Goal: Task Accomplishment & Management: Use online tool/utility

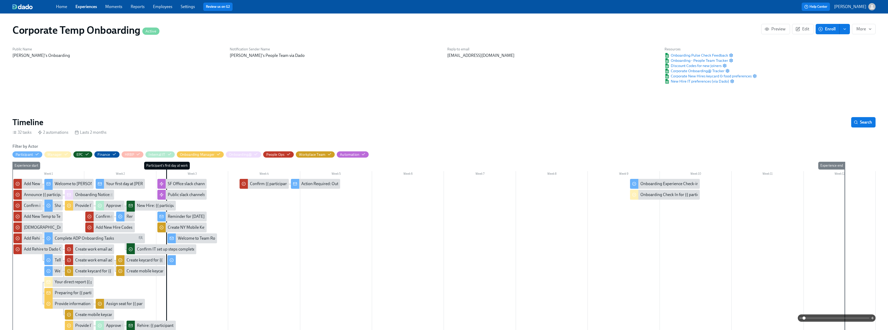
scroll to position [337, 0]
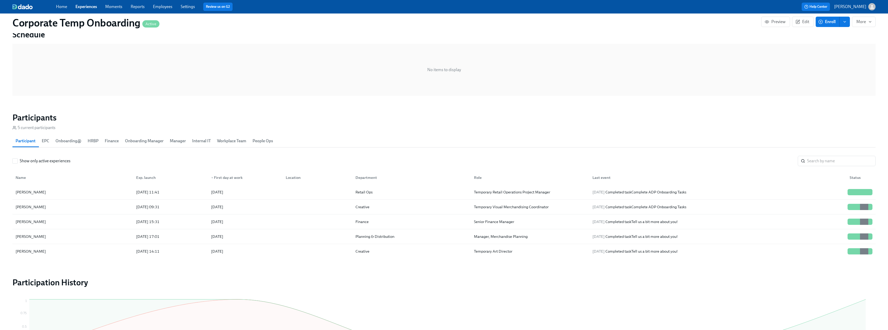
click at [86, 7] on link "Experiences" at bounding box center [86, 6] width 22 height 5
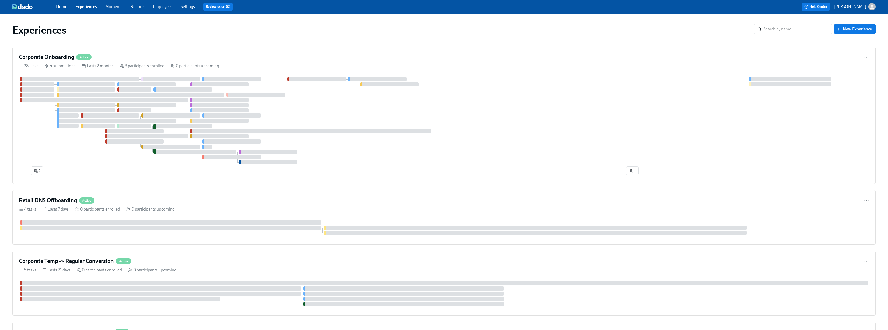
click at [114, 7] on link "Moments" at bounding box center [113, 6] width 17 height 5
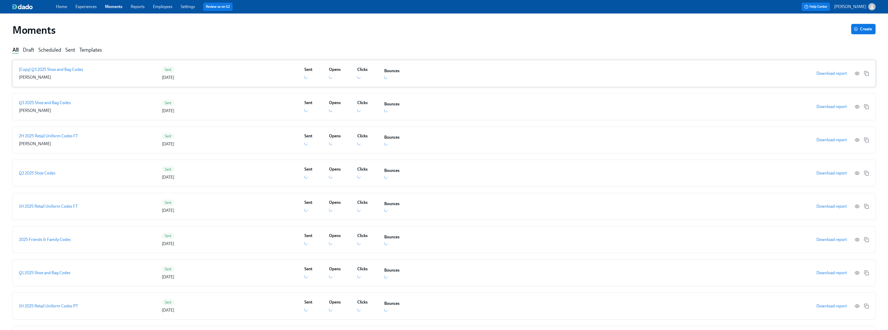
click at [59, 68] on p "[Copy] Q3 2025 Shoe and Bag Codes" at bounding box center [51, 70] width 64 height 6
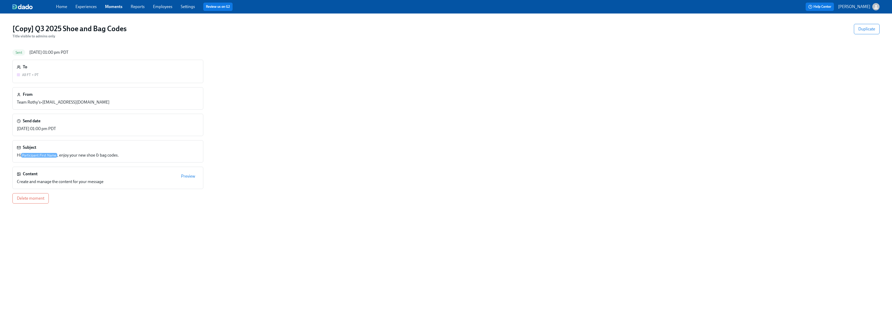
click at [187, 177] on span "Preview" at bounding box center [188, 175] width 14 height 5
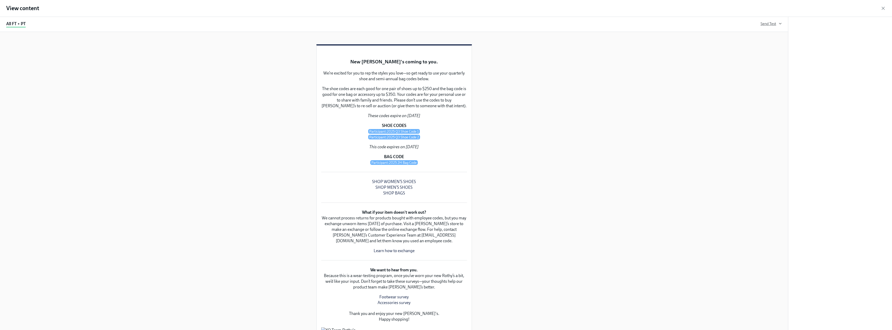
click at [764, 25] on span "Send Test" at bounding box center [771, 23] width 21 height 5
click at [663, 71] on input "text" at bounding box center [699, 67] width 130 height 10
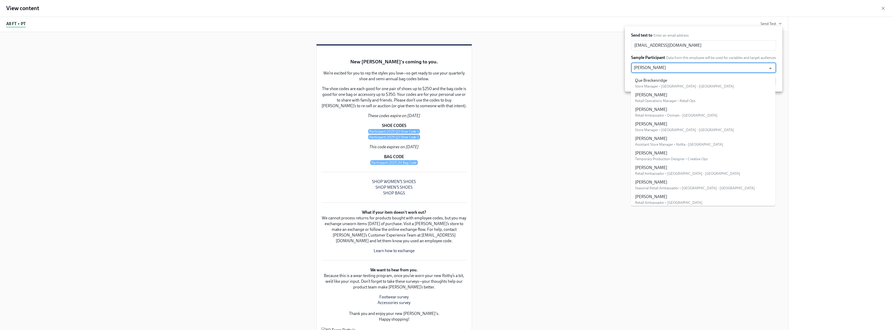
type input "kend"
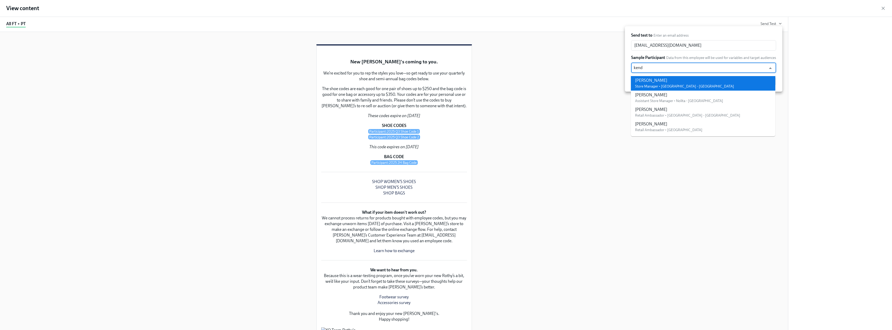
click at [659, 83] on div "[PERSON_NAME]" at bounding box center [684, 81] width 99 height 6
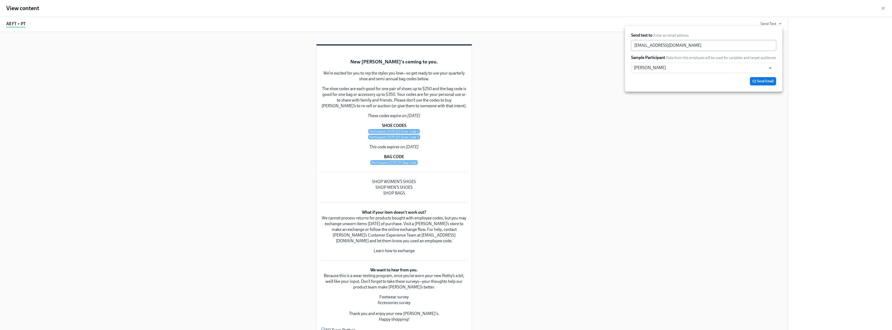
click at [648, 47] on input "[EMAIL_ADDRESS][DOMAIN_NAME]" at bounding box center [703, 45] width 145 height 10
click at [646, 82] on div "Send Email" at bounding box center [703, 81] width 145 height 8
drag, startPoint x: 456, startPoint y: 193, endPoint x: 454, endPoint y: 193, distance: 2.6
click at [756, 79] on span "Send Email" at bounding box center [762, 81] width 21 height 5
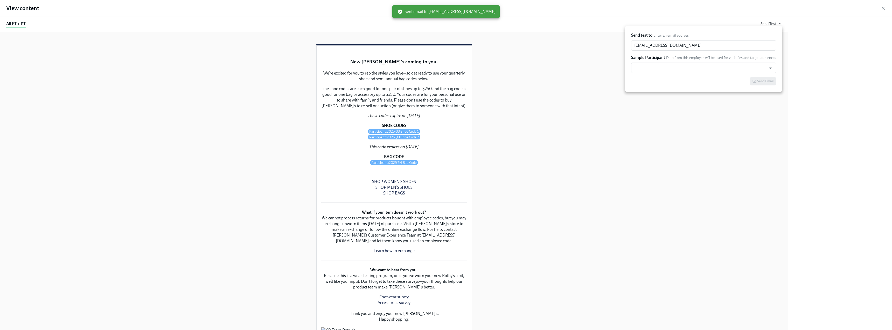
click at [883, 9] on div at bounding box center [446, 165] width 892 height 330
click at [884, 7] on icon "button" at bounding box center [883, 8] width 3 height 3
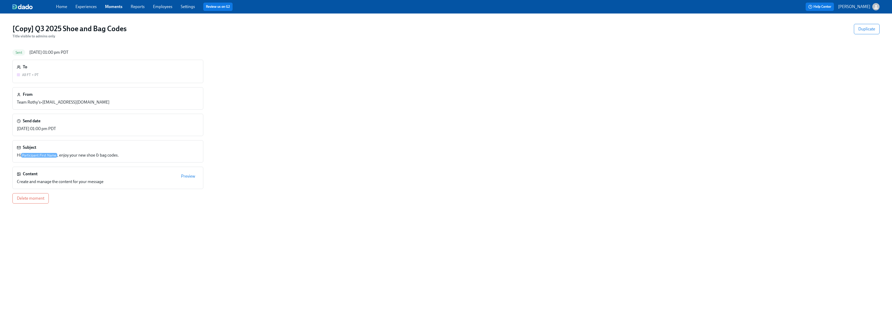
click at [61, 5] on link "Home" at bounding box center [61, 6] width 11 height 5
